Goal: Transaction & Acquisition: Purchase product/service

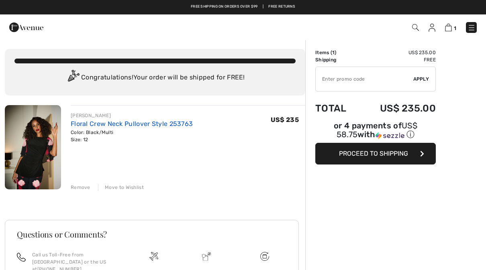
click at [92, 126] on link "Floral Crew Neck Pullover Style 253763" at bounding box center [132, 124] width 122 height 8
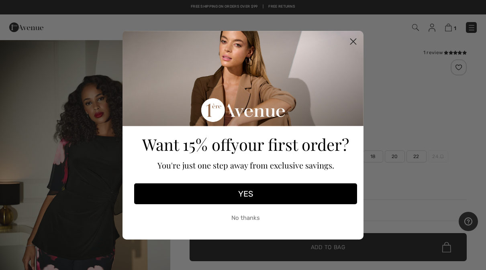
click at [358, 40] on circle "Close dialog" at bounding box center [353, 41] width 13 height 13
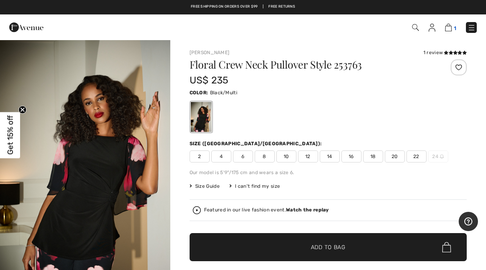
click at [448, 29] on img at bounding box center [448, 28] width 7 height 8
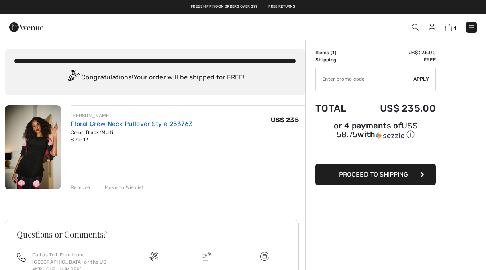
click at [174, 123] on link "Floral Crew Neck Pullover Style 253763" at bounding box center [132, 124] width 122 height 8
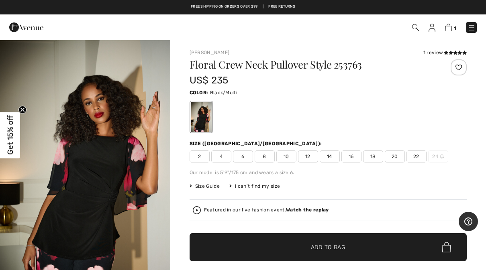
click at [290, 156] on span "10" at bounding box center [286, 157] width 20 height 12
click at [384, 253] on span "✔ Added to Bag Add to Bag" at bounding box center [329, 247] width 278 height 28
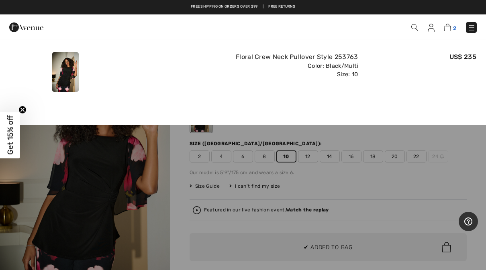
click at [449, 31] on img at bounding box center [447, 28] width 7 height 8
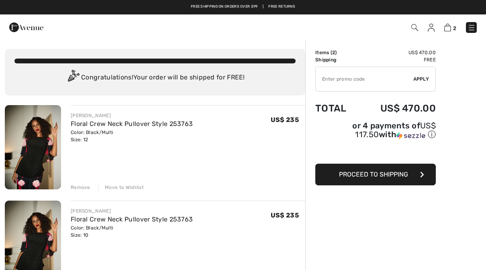
click at [415, 30] on img at bounding box center [414, 27] width 7 height 7
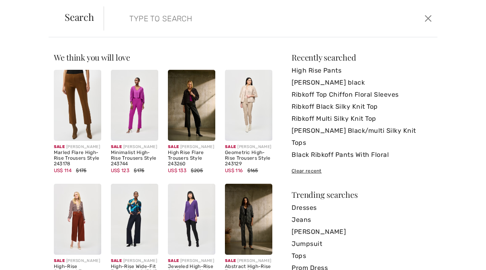
click at [323, 23] on input "search" at bounding box center [235, 18] width 225 height 24
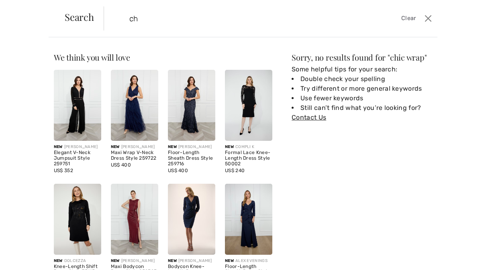
type input "c"
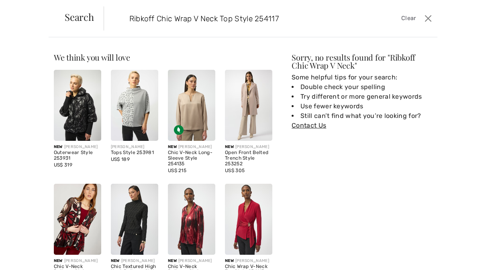
type input "Ribkoff Chic Wrap V Neck Top Style 254117"
click at [249, 222] on img at bounding box center [248, 219] width 47 height 71
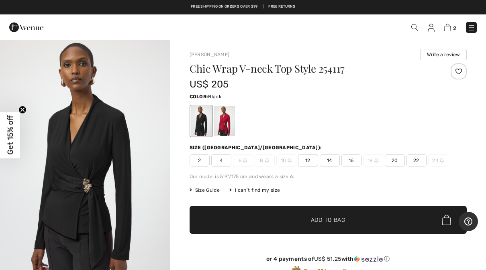
click at [307, 162] on span "12" at bounding box center [308, 161] width 20 height 12
click at [367, 227] on span "✔ Added to Bag Add to Bag" at bounding box center [329, 220] width 278 height 28
click at [451, 26] on img at bounding box center [447, 28] width 7 height 8
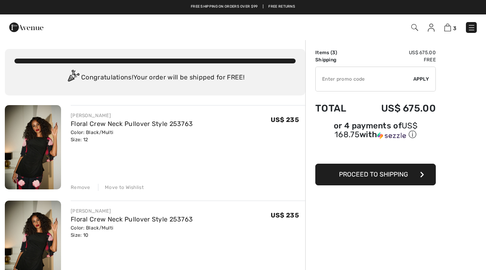
click at [434, 28] on img at bounding box center [431, 28] width 7 height 8
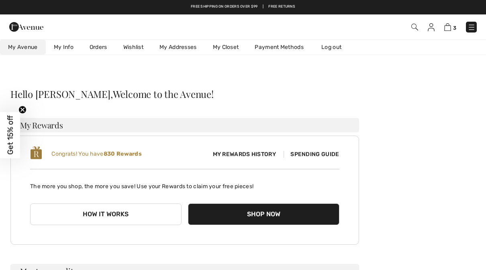
click at [324, 153] on span "Spending Guide" at bounding box center [311, 154] width 55 height 7
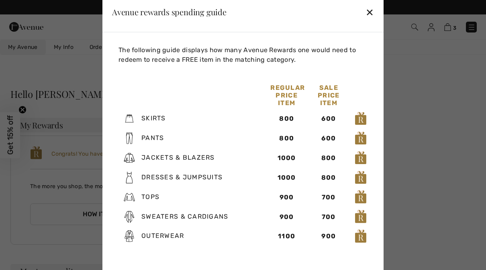
click at [21, 199] on div at bounding box center [243, 135] width 486 height 270
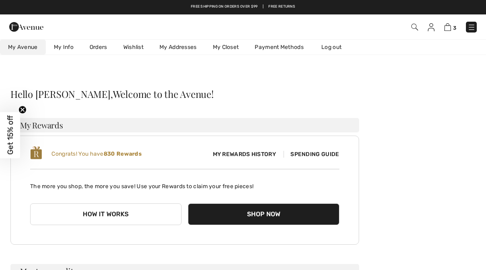
click at [284, 219] on button "Shop Now" at bounding box center [263, 215] width 151 height 22
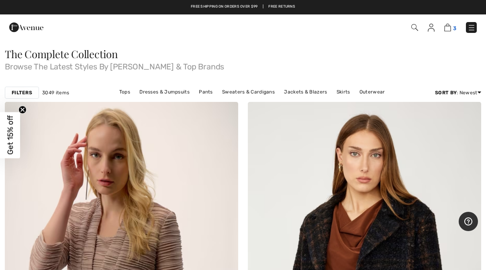
click at [450, 31] on img at bounding box center [447, 28] width 7 height 8
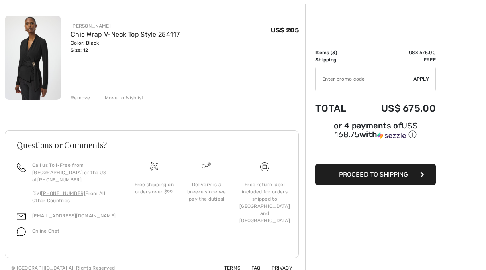
scroll to position [282, 0]
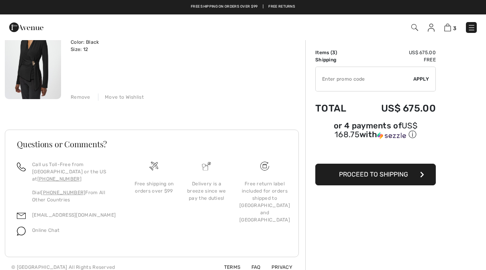
click at [391, 178] on span "Proceed to Shipping" at bounding box center [373, 175] width 69 height 8
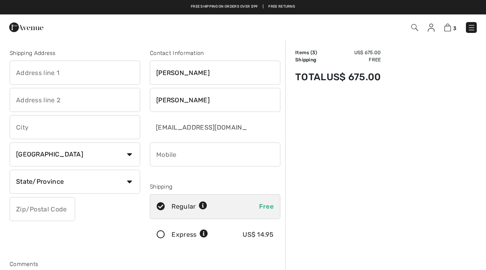
click at [46, 74] on input "text" at bounding box center [75, 73] width 131 height 24
type input "165 Lake Lea Road"
click at [429, 32] on link at bounding box center [431, 28] width 7 height 10
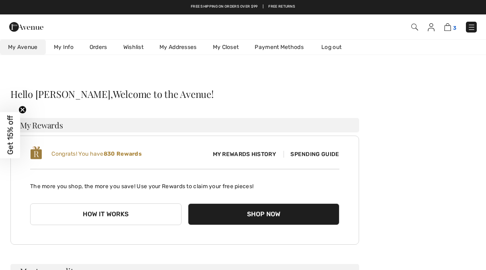
click at [447, 27] on img at bounding box center [447, 27] width 7 height 8
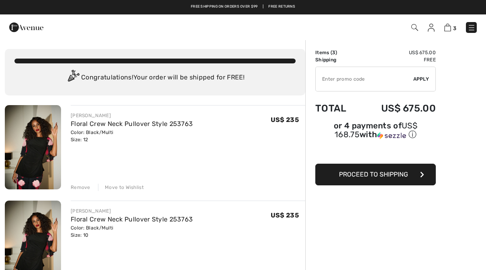
click at [399, 180] on button "Proceed to Shipping" at bounding box center [375, 175] width 121 height 22
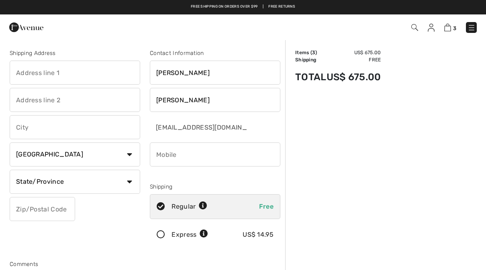
click at [101, 77] on input "text" at bounding box center [75, 73] width 131 height 24
type input "165 Lake Lea Road"
click at [94, 129] on input "text" at bounding box center [75, 127] width 131 height 24
type input "[GEOGRAPHIC_DATA]"
click at [125, 153] on select "Country Canada United States Afghanistan Aland Islands Albania Algeria American…" at bounding box center [75, 155] width 131 height 24
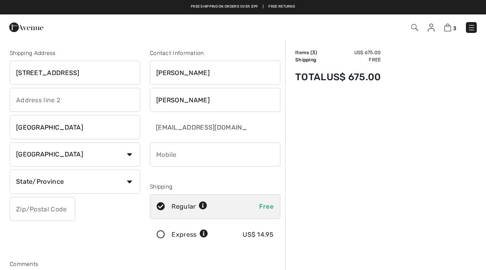
select select "US"
click at [245, 154] on input "phone" at bounding box center [215, 155] width 131 height 24
type input "5857046408"
click at [122, 184] on select "State/Province Alabama Alaska American Samoa Arizona Arkansas California Colora…" at bounding box center [75, 182] width 131 height 24
click at [107, 182] on select "State/Province Alabama Alaska American Samoa Arizona Arkansas California Colora…" at bounding box center [75, 182] width 131 height 24
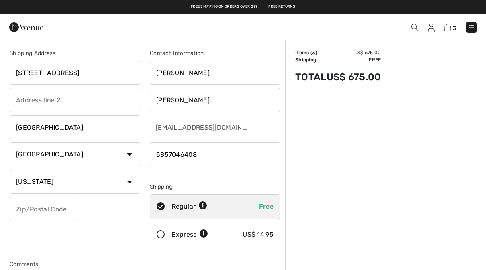
select select "NY"
click at [54, 213] on input "text" at bounding box center [42, 209] width 65 height 24
type input "14617"
click at [160, 230] on div "Express US$ 14.95" at bounding box center [215, 235] width 131 height 25
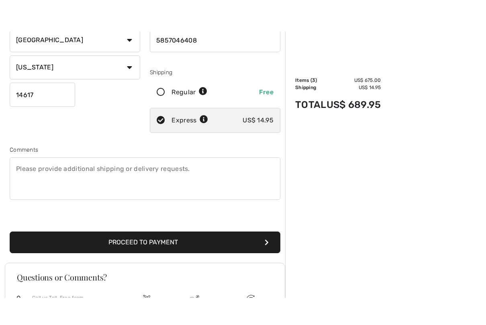
scroll to position [144, 0]
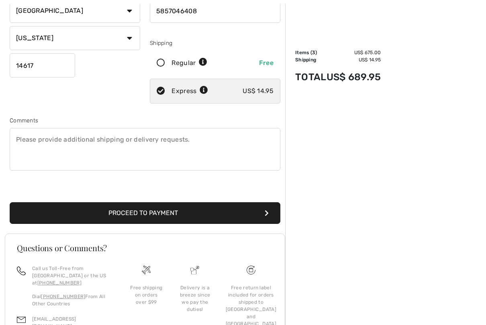
click at [242, 217] on button "Proceed to Payment" at bounding box center [145, 214] width 271 height 22
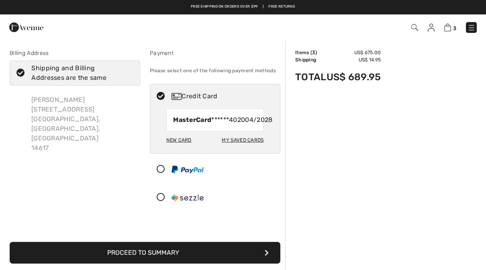
click at [248, 146] on div "My Saved Cards" at bounding box center [243, 140] width 42 height 14
radio input "true"
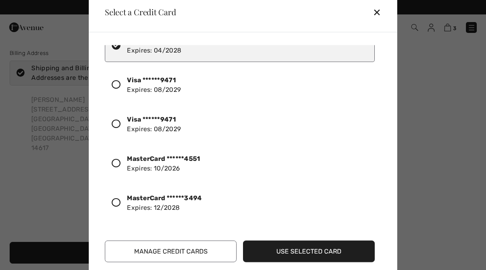
scroll to position [23, 0]
click at [200, 258] on button "Manage Credit Cards" at bounding box center [171, 252] width 132 height 22
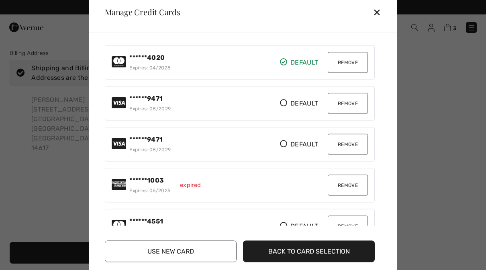
click at [357, 67] on button "Remove" at bounding box center [348, 62] width 40 height 21
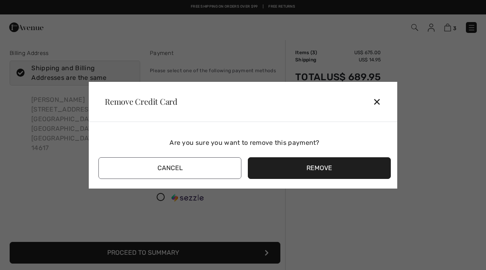
click at [329, 172] on button "Remove" at bounding box center [319, 169] width 143 height 22
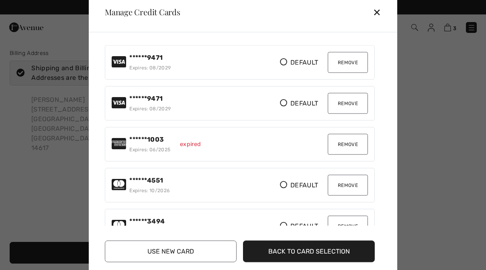
click at [355, 64] on button "Remove" at bounding box center [348, 62] width 40 height 21
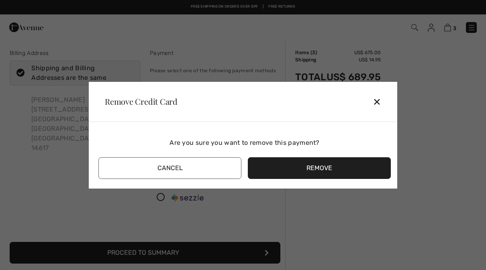
click at [342, 172] on button "Remove" at bounding box center [319, 169] width 143 height 22
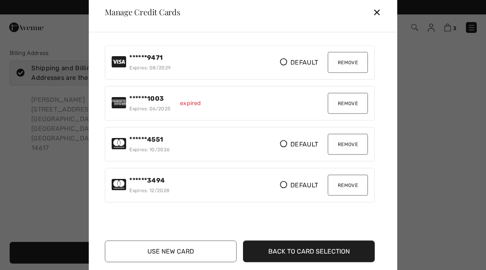
click at [349, 64] on button "Remove" at bounding box center [348, 62] width 40 height 21
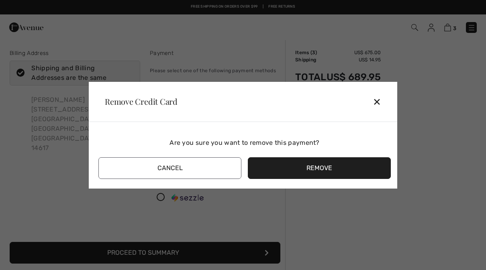
click at [342, 168] on button "Remove" at bounding box center [319, 169] width 143 height 22
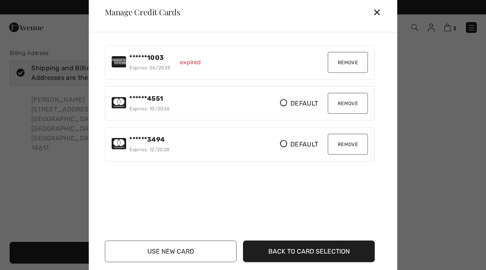
click at [350, 61] on button "Remove" at bounding box center [348, 62] width 40 height 21
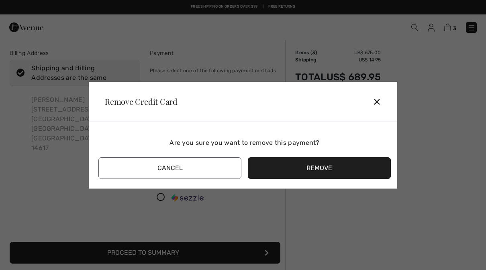
click at [350, 170] on button "Remove" at bounding box center [319, 169] width 143 height 22
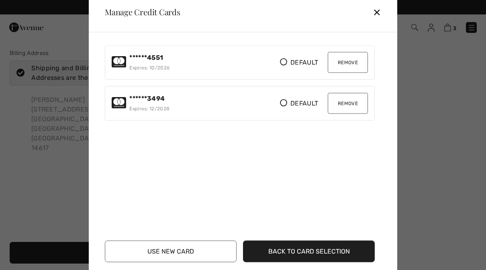
click at [352, 60] on button "Remove" at bounding box center [348, 62] width 40 height 21
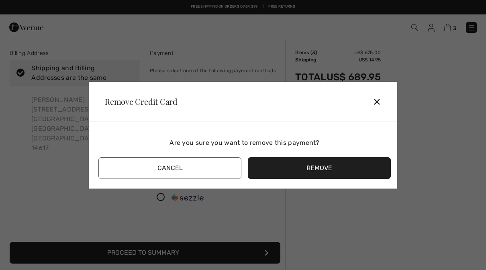
click at [349, 172] on button "Remove" at bounding box center [319, 169] width 143 height 22
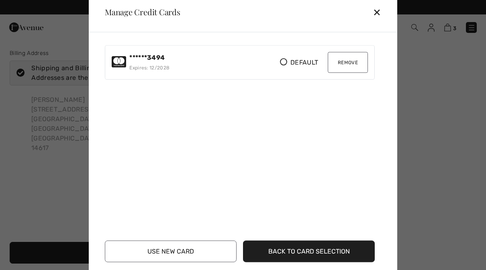
click at [355, 59] on button "Remove" at bounding box center [348, 62] width 40 height 21
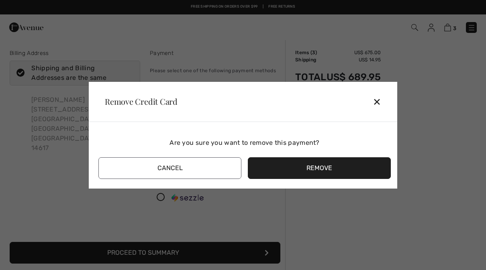
click at [347, 175] on button "Remove" at bounding box center [319, 169] width 143 height 22
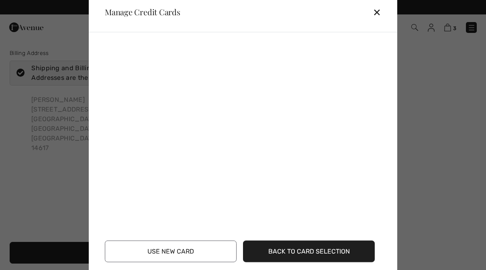
click at [216, 254] on button "Use New Card" at bounding box center [171, 252] width 132 height 22
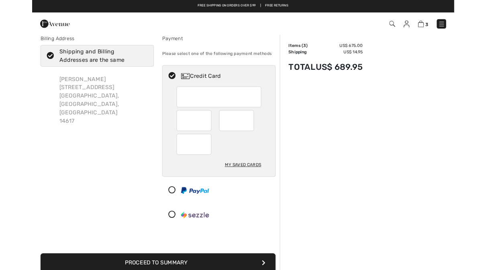
scroll to position [0, 0]
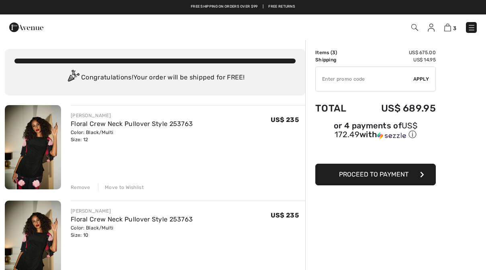
click at [435, 27] on img at bounding box center [431, 28] width 7 height 8
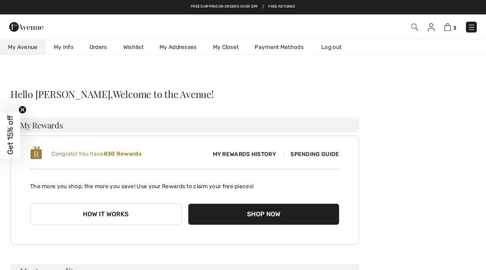
click at [308, 164] on div "Congrats! You have 830 Rewards My Rewards History Spending Guide The more you s…" at bounding box center [184, 190] width 349 height 109
click at [315, 156] on span "Spending Guide" at bounding box center [311, 154] width 55 height 7
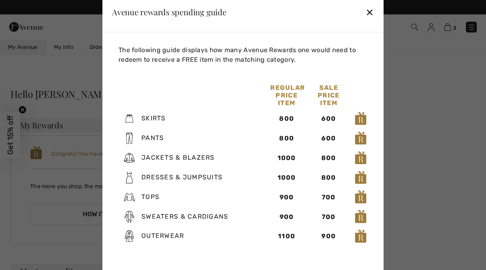
click at [373, 10] on div "✕" at bounding box center [370, 12] width 8 height 17
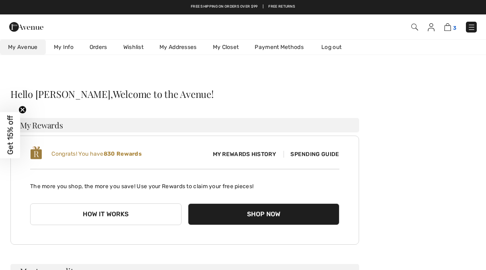
click at [448, 26] on img at bounding box center [447, 27] width 7 height 8
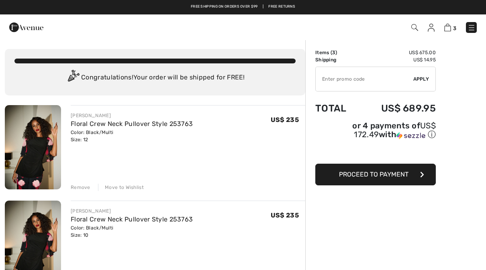
click at [406, 175] on span "Proceed to Payment" at bounding box center [374, 175] width 70 height 8
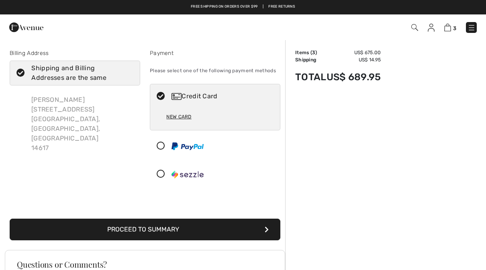
click at [182, 119] on div "New Card" at bounding box center [178, 117] width 25 height 14
radio input "true"
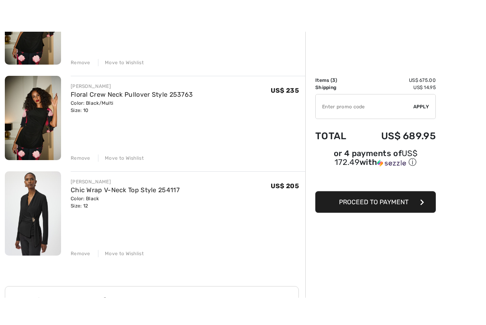
scroll to position [164, 0]
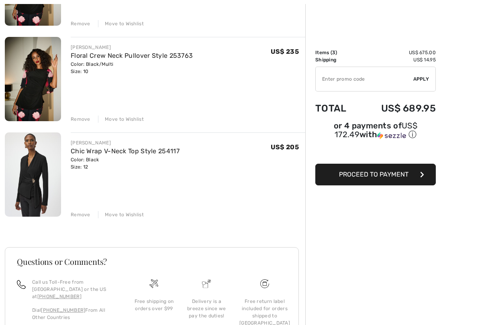
click at [122, 214] on div "Move to Wishlist" at bounding box center [121, 214] width 46 height 7
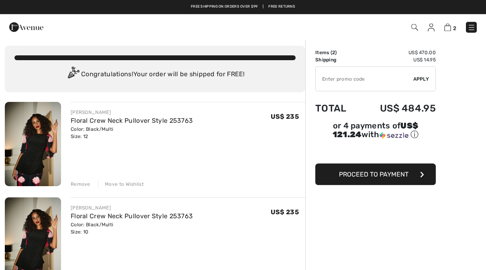
scroll to position [0, 0]
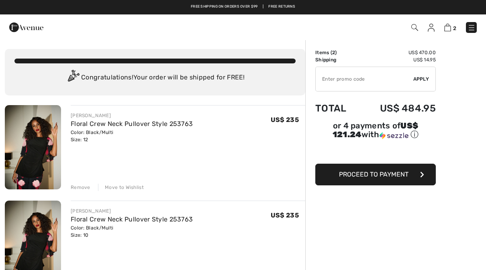
click at [400, 181] on button "Proceed to Payment" at bounding box center [375, 175] width 121 height 22
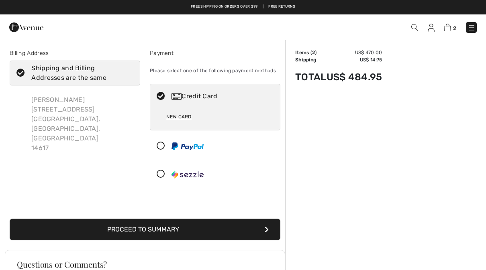
click at [180, 115] on div "New Card" at bounding box center [178, 117] width 25 height 14
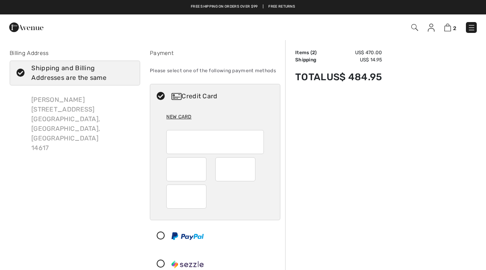
click at [185, 183] on div at bounding box center [214, 169] width 97 height 79
radio input "true"
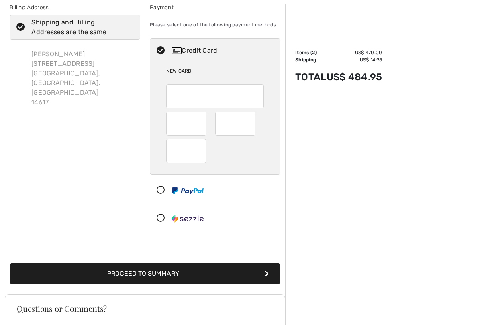
click at [209, 270] on button "Proceed to Summary" at bounding box center [145, 275] width 271 height 22
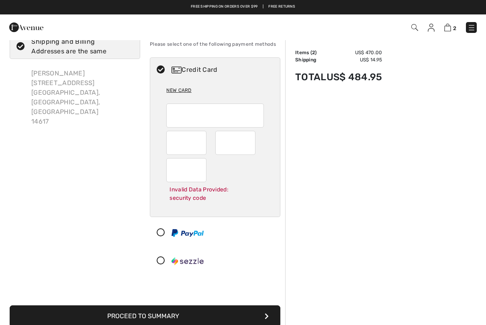
scroll to position [26, 0]
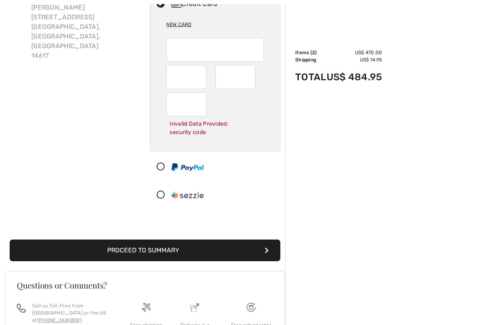
click at [225, 252] on button "Proceed to Summary" at bounding box center [145, 251] width 271 height 22
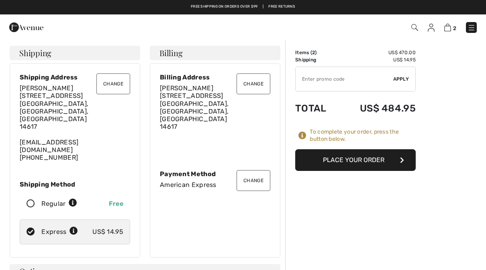
click at [381, 166] on button "Place Your Order" at bounding box center [355, 160] width 121 height 22
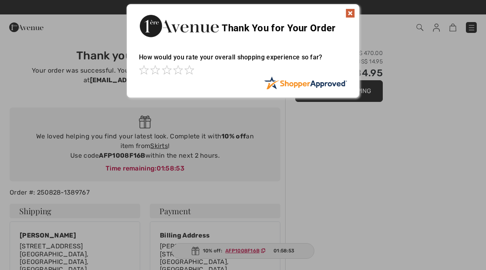
click at [354, 10] on img at bounding box center [351, 13] width 10 height 10
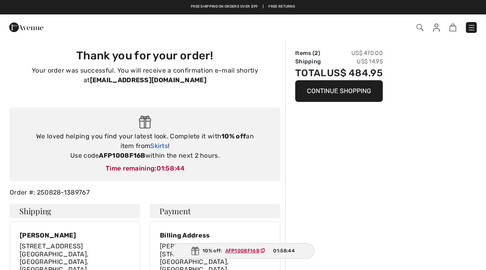
click at [150, 144] on link "Skirts" at bounding box center [159, 146] width 18 height 8
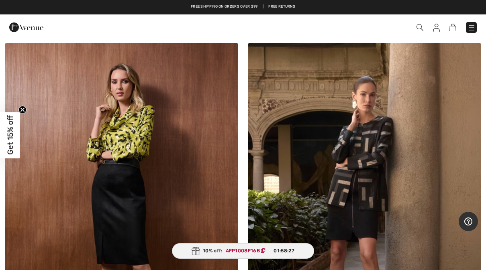
scroll to position [5197, 0]
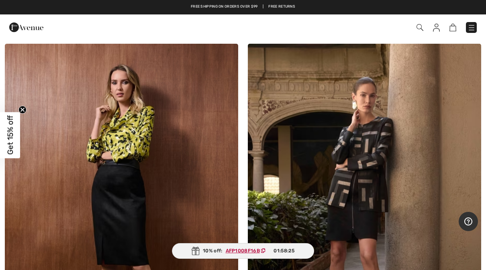
click at [436, 27] on img at bounding box center [436, 28] width 7 height 8
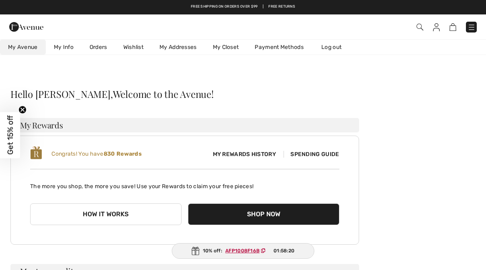
click at [273, 212] on button "Shop Now" at bounding box center [263, 215] width 151 height 22
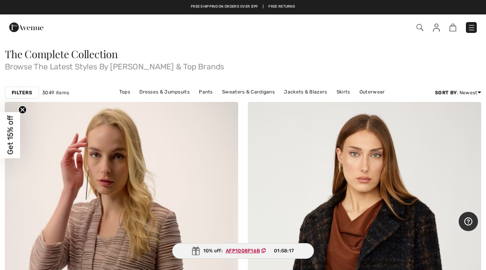
click at [439, 25] on img at bounding box center [436, 28] width 7 height 8
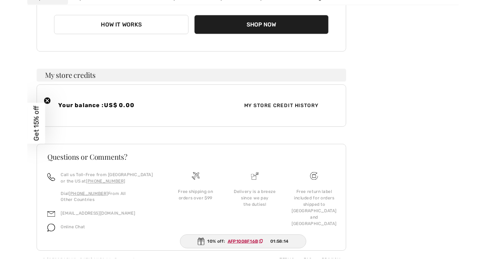
scroll to position [219, 0]
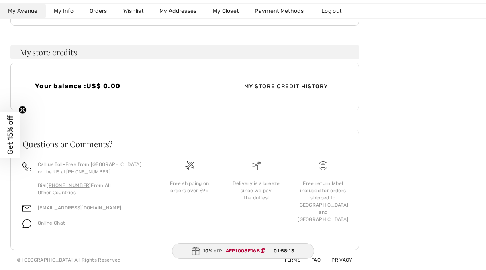
click at [289, 90] on span "My Store Credit History" at bounding box center [286, 86] width 97 height 8
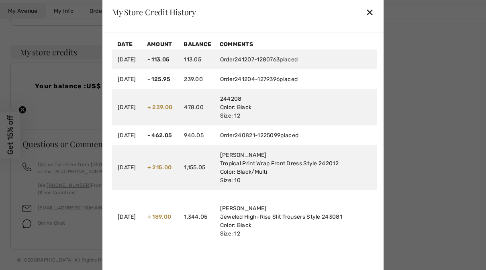
scroll to position [0, 0]
click at [360, 63] on td "Order 241207-1280763 placed" at bounding box center [296, 59] width 163 height 20
click at [373, 15] on div "✕" at bounding box center [370, 12] width 8 height 17
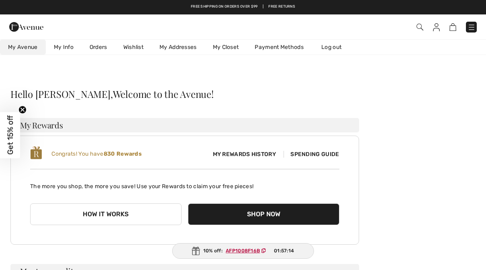
click at [422, 29] on img at bounding box center [420, 27] width 7 height 7
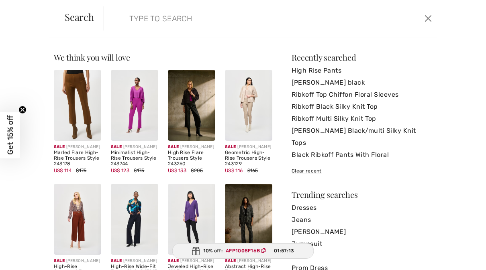
click at [307, 16] on input "search" at bounding box center [235, 18] width 225 height 24
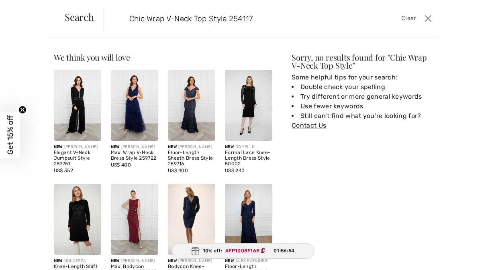
type input "Chic Wrap V-Neck Top Style 254117"
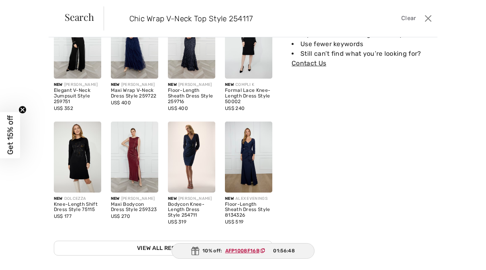
scroll to position [62, 0]
click at [156, 245] on link "View All Results" at bounding box center [163, 249] width 219 height 15
click at [166, 247] on link "View All Results" at bounding box center [163, 249] width 219 height 15
click at [155, 254] on link "View All Results" at bounding box center [163, 249] width 219 height 15
click at [162, 253] on link "View All Results" at bounding box center [163, 249] width 219 height 15
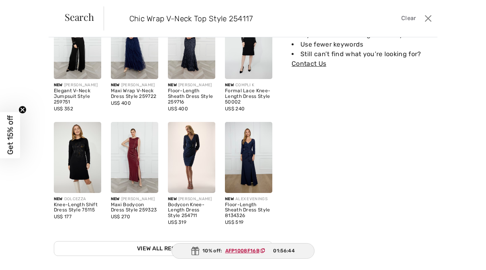
click at [311, 10] on input "Chic Wrap V-Neck Top Style 254117" at bounding box center [235, 18] width 225 height 24
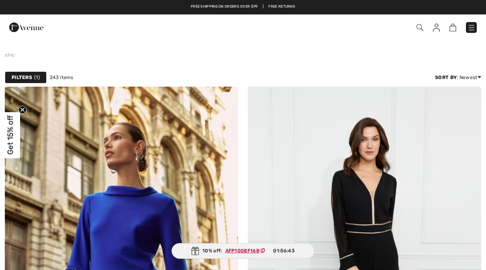
checkbox input "true"
click at [417, 27] on img at bounding box center [420, 27] width 7 height 7
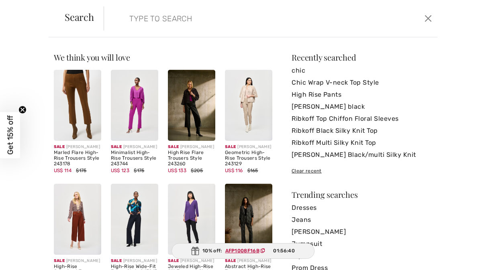
click at [329, 17] on input "search" at bounding box center [235, 18] width 225 height 24
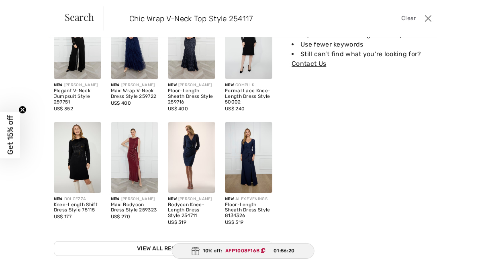
scroll to position [62, 0]
click at [357, 19] on form "Chic Wrap V-Neck Top Style 254117 Clear" at bounding box center [263, 18] width 319 height 24
click at [135, 12] on input "Chic Wrap V-Neck Top Style 254117" at bounding box center [235, 18] width 225 height 24
type input "Ribkoff Chic Wrap V-Neck Top Style 254117"
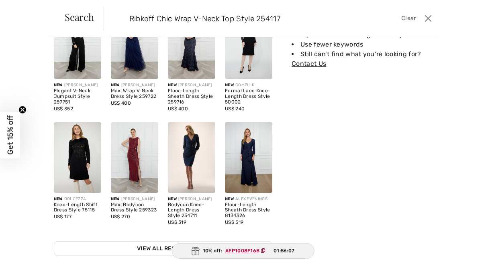
click at [408, 15] on span "Clear" at bounding box center [408, 18] width 15 height 9
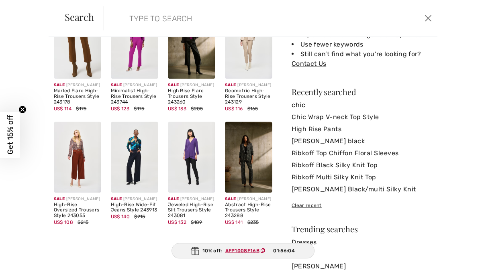
scroll to position [215, 0]
click at [310, 14] on input "search" at bounding box center [235, 18] width 225 height 24
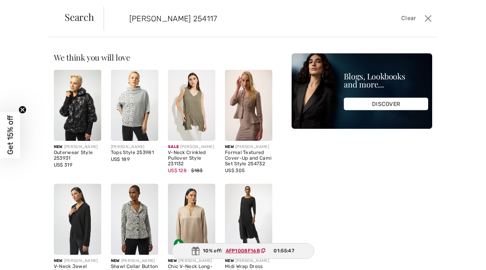
scroll to position [0, 0]
click at [186, 18] on input "Joseph Ribkoff 254117" at bounding box center [235, 18] width 225 height 24
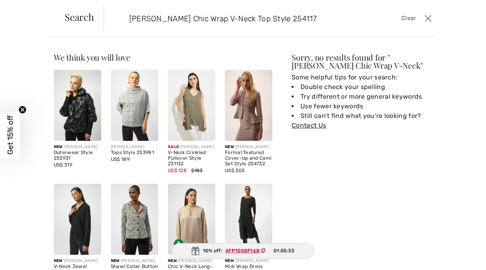
type input "Joseph Ribkoff Chic Wrap V-Neck Top Style 254117"
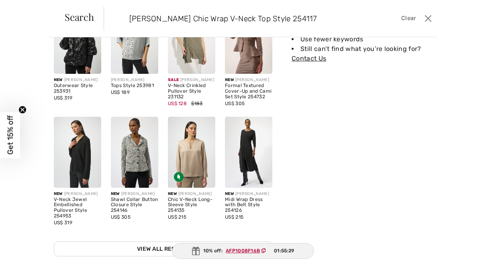
scroll to position [67, 0]
click at [137, 245] on link "View All Results" at bounding box center [163, 249] width 219 height 15
click at [131, 243] on link "View All Results" at bounding box center [163, 249] width 219 height 15
click at [147, 245] on link "View All Results" at bounding box center [163, 249] width 219 height 15
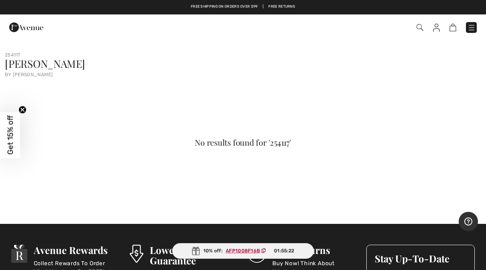
click at [422, 29] on img at bounding box center [420, 27] width 7 height 7
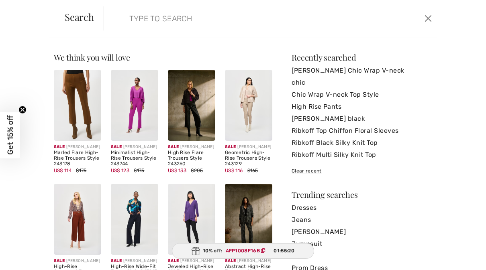
click at [362, 18] on form "Clear" at bounding box center [263, 18] width 319 height 24
click at [267, 27] on input "search" at bounding box center [235, 18] width 225 height 24
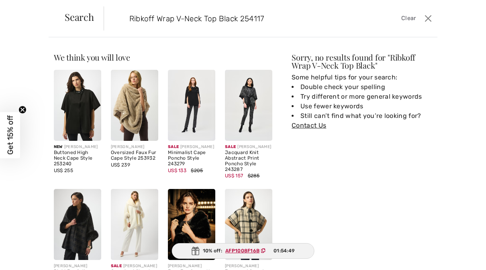
type input "Ribkoff Wrap V-Neck Top Black 254117"
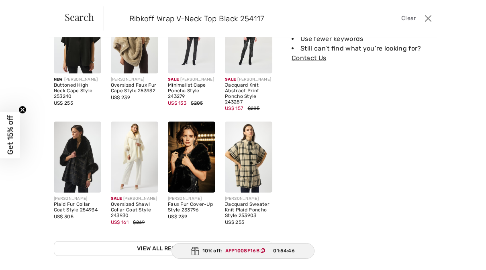
scroll to position [67, 0]
click at [103, 242] on link "View All Results" at bounding box center [163, 249] width 219 height 15
click at [103, 250] on link "View All Results" at bounding box center [163, 249] width 219 height 15
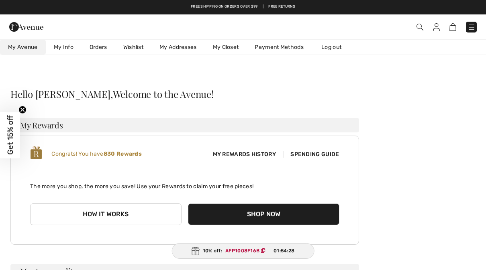
click at [135, 51] on link "Wishlist" at bounding box center [133, 47] width 36 height 15
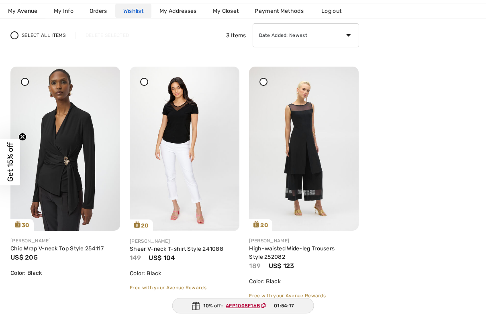
scroll to position [98, 0]
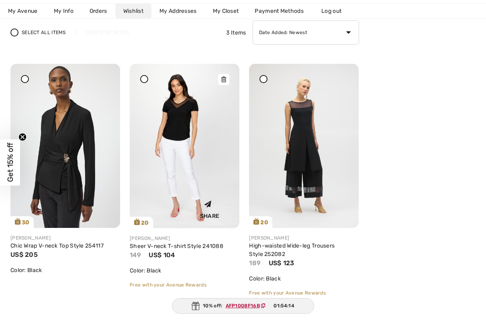
click at [224, 82] on icon at bounding box center [223, 80] width 5 height 6
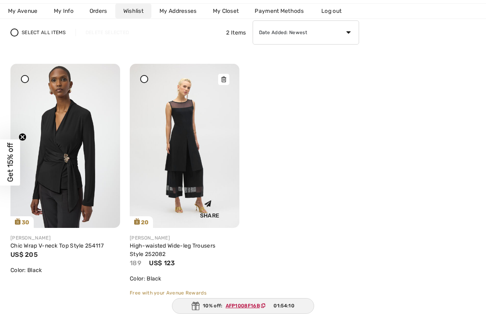
click at [228, 74] on img at bounding box center [185, 146] width 110 height 164
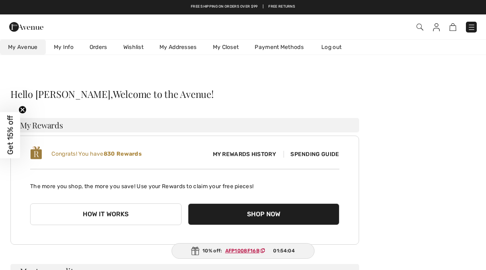
click at [133, 49] on link "Wishlist" at bounding box center [133, 47] width 36 height 15
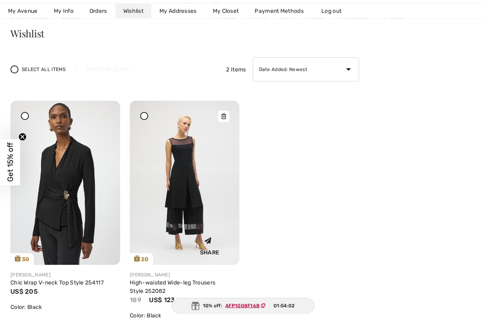
scroll to position [61, 0]
click at [225, 115] on icon at bounding box center [223, 117] width 5 height 6
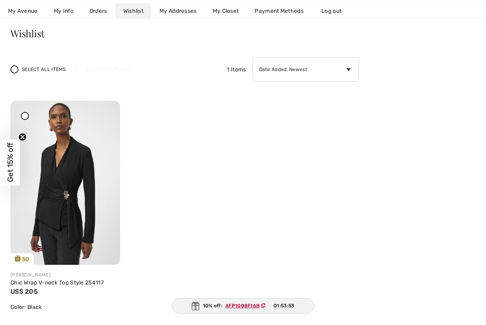
click at [26, 116] on icon at bounding box center [24, 115] width 3 height 3
click at [17, 70] on span at bounding box center [14, 69] width 8 height 8
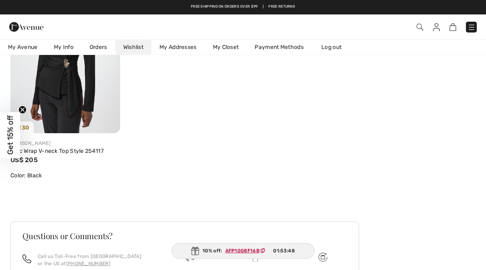
scroll to position [192, 0]
click at [67, 149] on link "Chic Wrap V-neck Top Style 254117" at bounding box center [56, 151] width 93 height 7
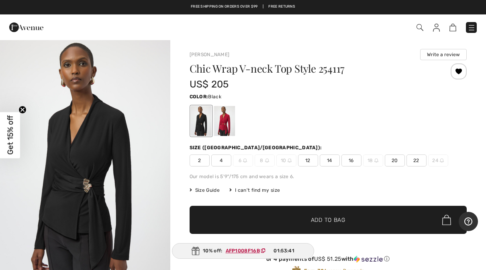
click at [310, 158] on span "12" at bounding box center [308, 161] width 20 height 12
click at [301, 218] on span "✔ Added to Bag" at bounding box center [316, 220] width 49 height 8
click at [229, 128] on div at bounding box center [224, 121] width 21 height 30
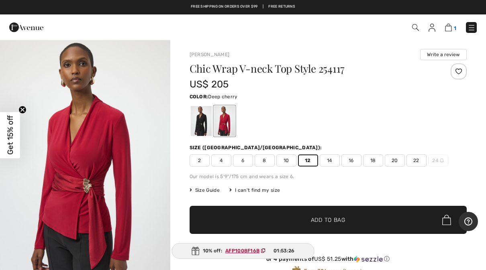
click at [449, 31] on img at bounding box center [448, 28] width 7 height 8
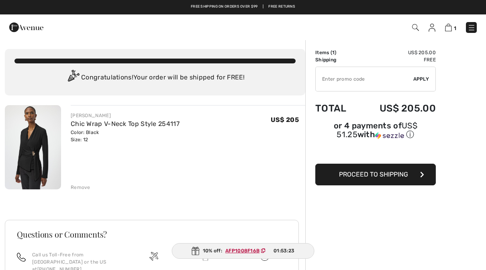
click at [356, 180] on button "Proceed to Shipping" at bounding box center [375, 175] width 121 height 22
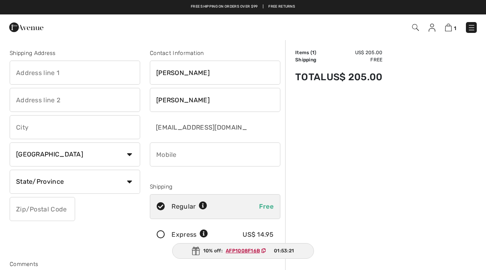
click at [41, 75] on input "text" at bounding box center [75, 73] width 131 height 24
type input "[STREET_ADDRESS]"
click at [99, 130] on input "text" at bounding box center [75, 127] width 131 height 24
type input "[GEOGRAPHIC_DATA]"
click at [115, 166] on select "Country Canada United States Afghanistan Aland Islands Albania Algeria American…" at bounding box center [75, 155] width 131 height 24
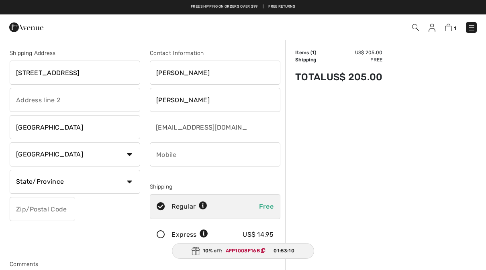
select select "US"
click at [122, 184] on select "State/Province Alabama Alaska American Samoa Arizona Arkansas California Colora…" at bounding box center [75, 182] width 131 height 24
select select "NY"
click at [199, 153] on input "phone" at bounding box center [215, 155] width 131 height 24
type input "5857046408"
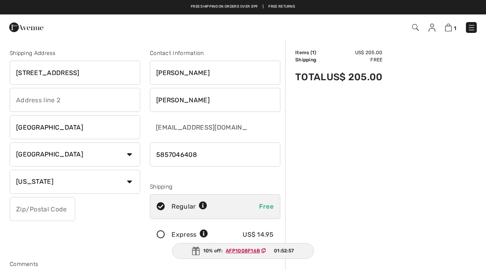
click at [58, 211] on input "text" at bounding box center [42, 209] width 65 height 24
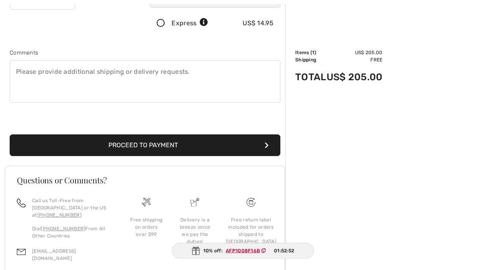
scroll to position [248, 0]
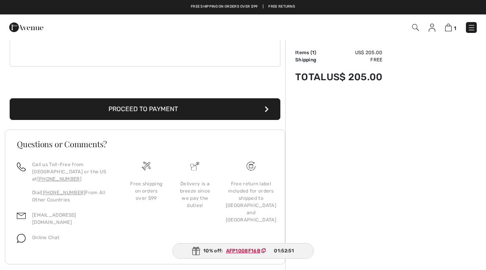
type input "14617"
click at [250, 108] on button "Proceed to Payment" at bounding box center [145, 109] width 271 height 22
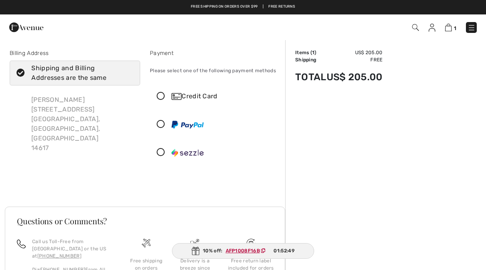
click at [160, 98] on icon at bounding box center [160, 96] width 21 height 8
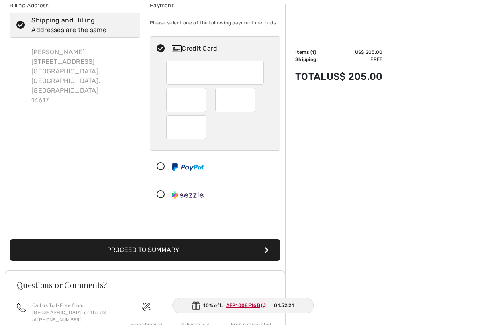
scroll to position [48, 0]
click at [240, 253] on button "Proceed to Summary" at bounding box center [145, 250] width 271 height 22
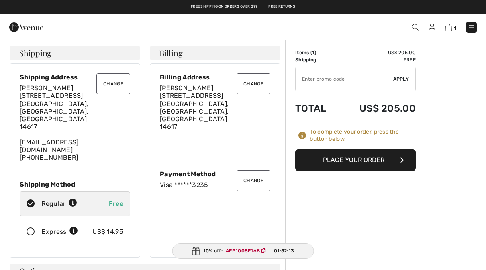
click at [385, 156] on button "Place Your Order" at bounding box center [355, 160] width 121 height 22
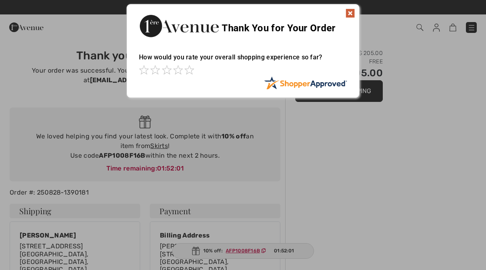
click at [351, 10] on img at bounding box center [351, 13] width 10 height 10
